Goal: Task Accomplishment & Management: Complete application form

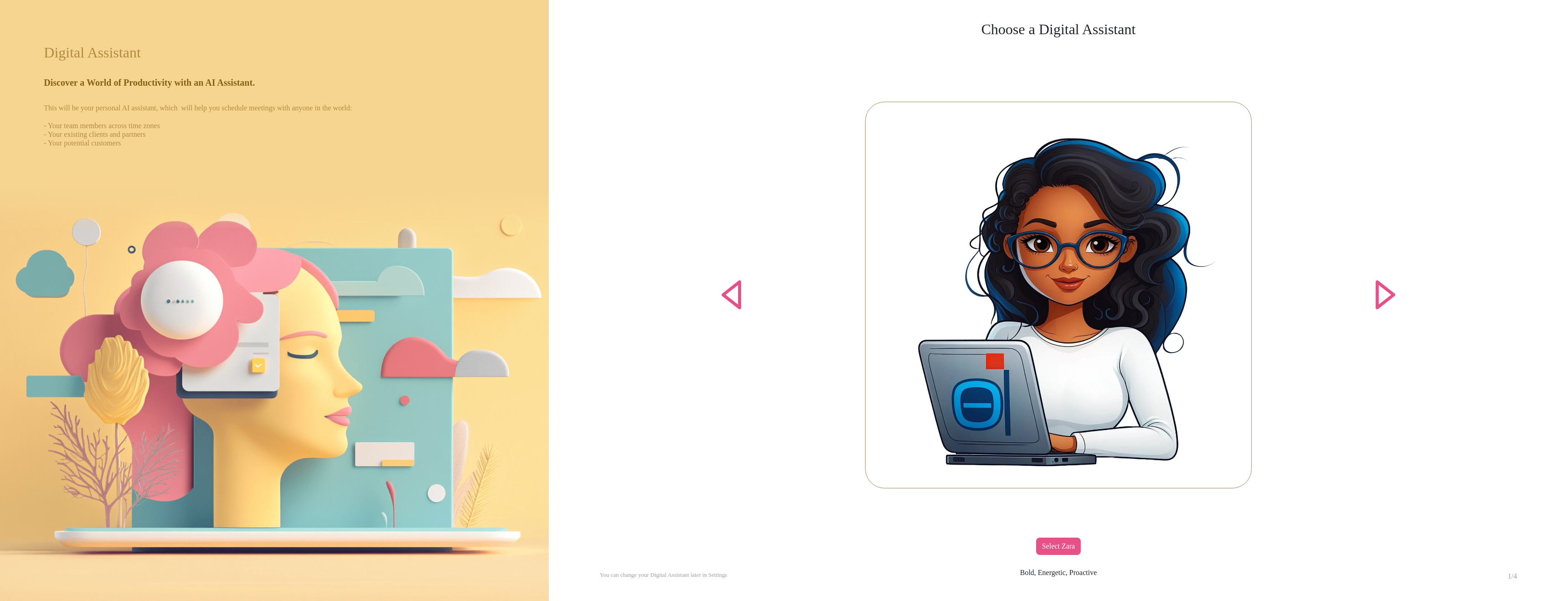
click at [1045, 538] on div "Select Zara" at bounding box center [1058, 546] width 44 height 17
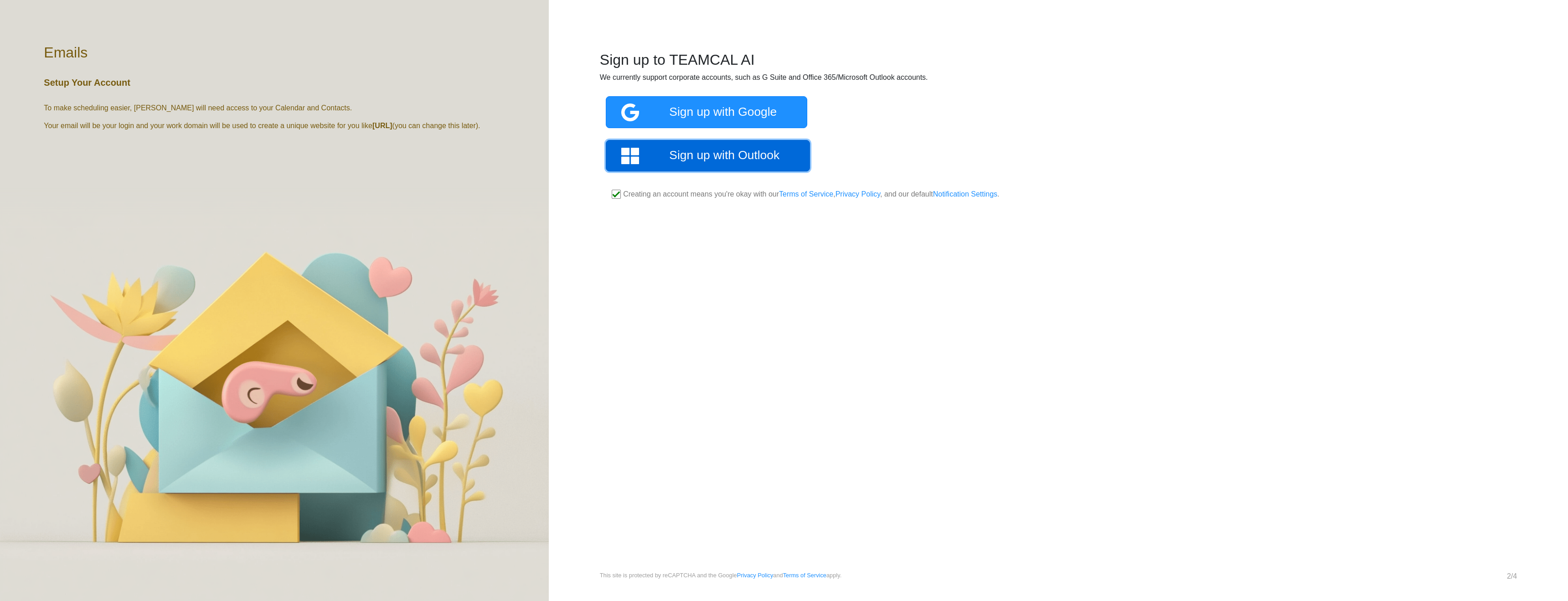
click at [703, 166] on link "Sign up with Outlook" at bounding box center [707, 156] width 204 height 32
